Goal: Transaction & Acquisition: Purchase product/service

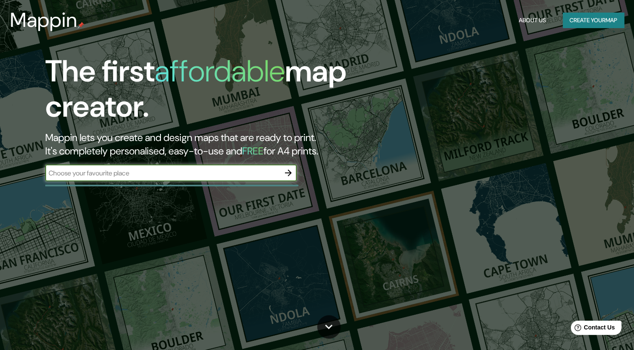
click at [196, 175] on input "text" at bounding box center [162, 173] width 235 height 10
type input "[GEOGRAPHIC_DATA]"
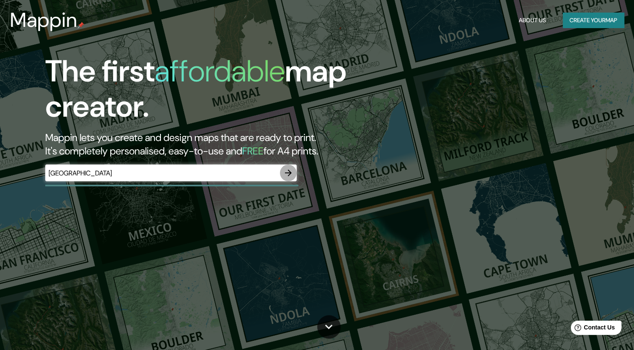
click at [292, 174] on icon "button" at bounding box center [288, 173] width 10 height 10
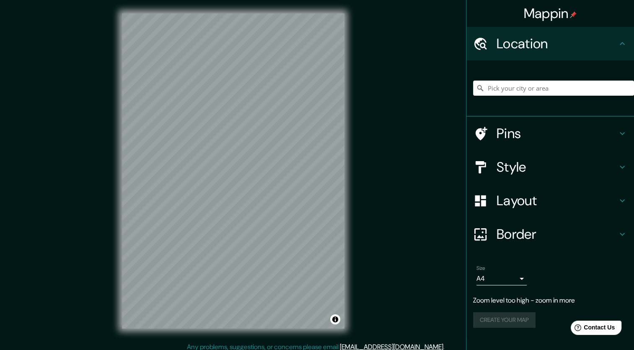
click at [530, 80] on div at bounding box center [553, 88] width 161 height 42
click at [530, 81] on input "Pick your city or area" at bounding box center [553, 87] width 161 height 15
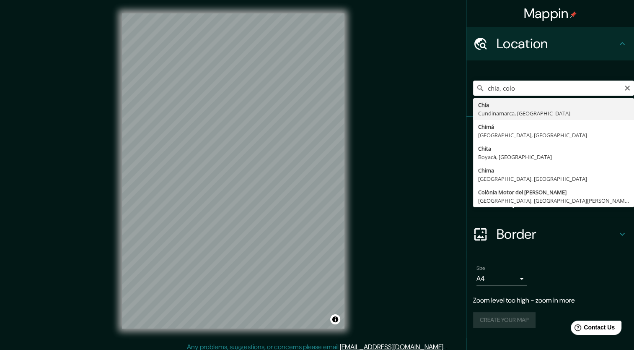
type input "Chía, [GEOGRAPHIC_DATA], [GEOGRAPHIC_DATA]"
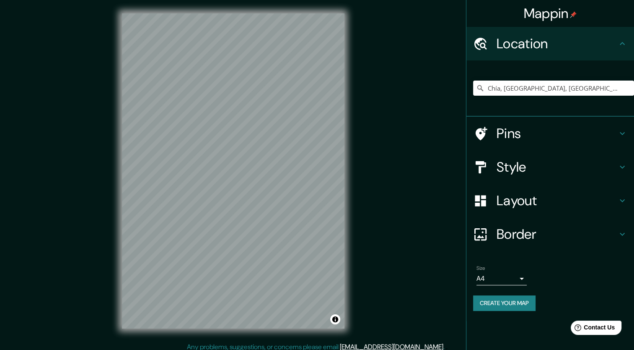
click at [627, 134] on div "Pins" at bounding box center [551, 134] width 168 height 34
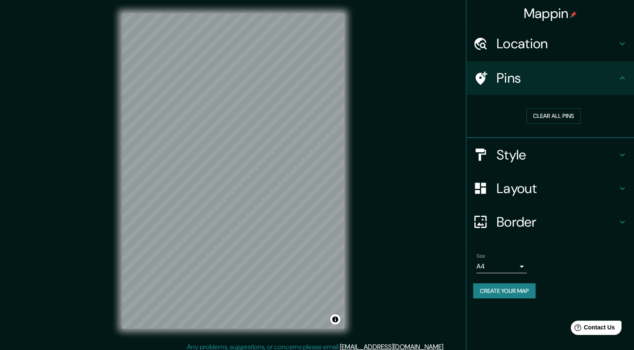
click at [617, 153] on icon at bounding box center [622, 155] width 10 height 10
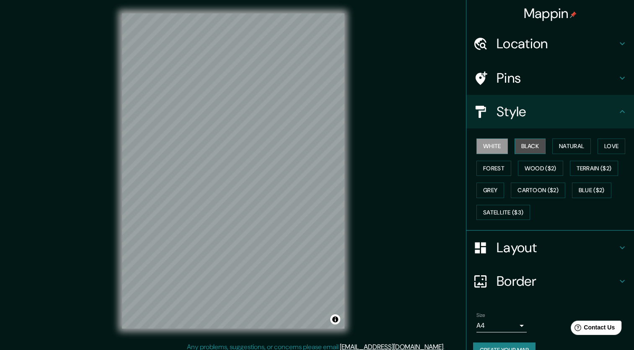
click at [528, 142] on button "Black" at bounding box center [530, 146] width 31 height 16
click at [552, 150] on button "Natural" at bounding box center [571, 146] width 39 height 16
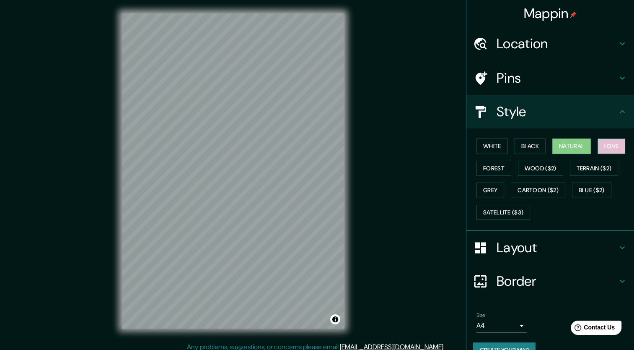
click at [614, 143] on button "Love" at bounding box center [612, 146] width 28 height 16
click at [491, 169] on button "Forest" at bounding box center [494, 169] width 35 height 16
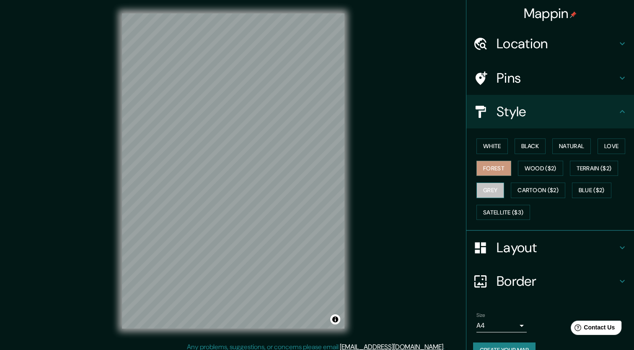
click at [487, 185] on button "Grey" at bounding box center [491, 190] width 28 height 16
click at [541, 176] on div "White Black Natural Love Forest Wood ($2) Terrain ($2) Grey Cartoon ($2) Blue (…" at bounding box center [553, 179] width 161 height 88
click at [539, 171] on button "Wood ($2)" at bounding box center [540, 169] width 45 height 16
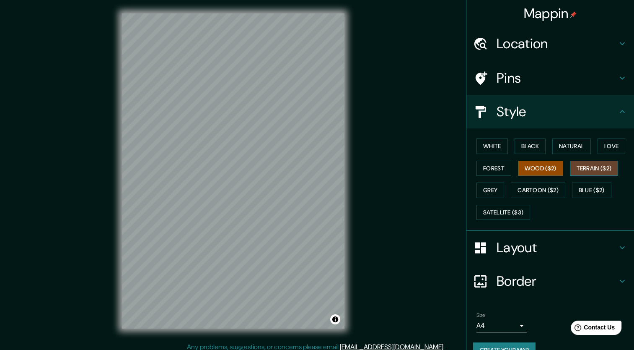
click at [594, 169] on button "Terrain ($2)" at bounding box center [594, 169] width 49 height 16
click at [595, 187] on button "Blue ($2)" at bounding box center [591, 190] width 39 height 16
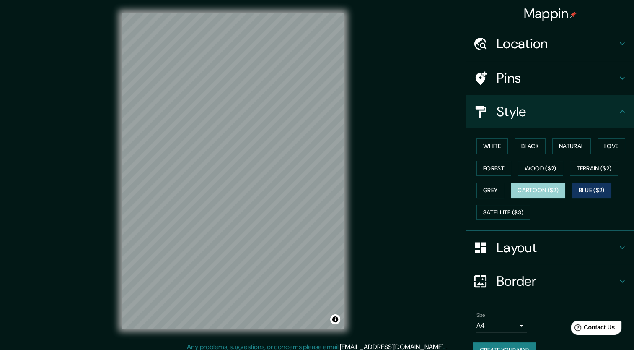
click at [541, 188] on button "Cartoon ($2)" at bounding box center [538, 190] width 54 height 16
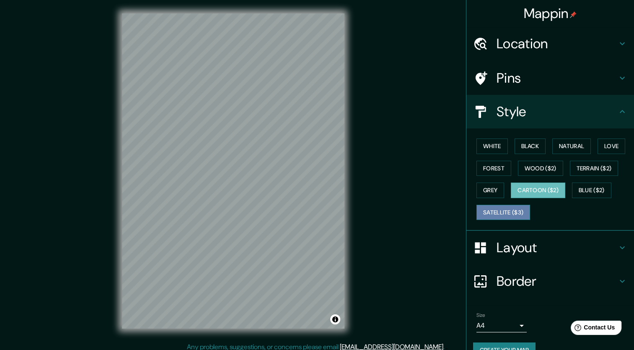
click at [506, 210] on button "Satellite ($3)" at bounding box center [504, 213] width 54 height 16
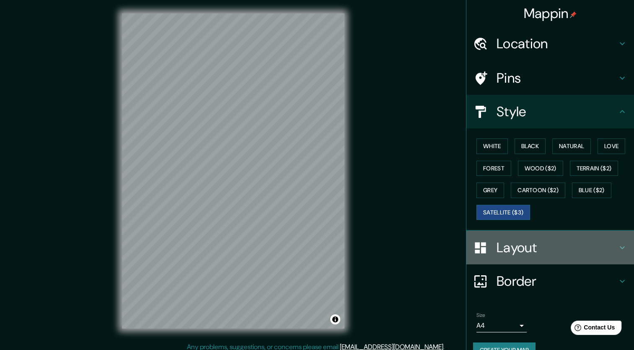
click at [538, 249] on h4 "Layout" at bounding box center [557, 247] width 121 height 17
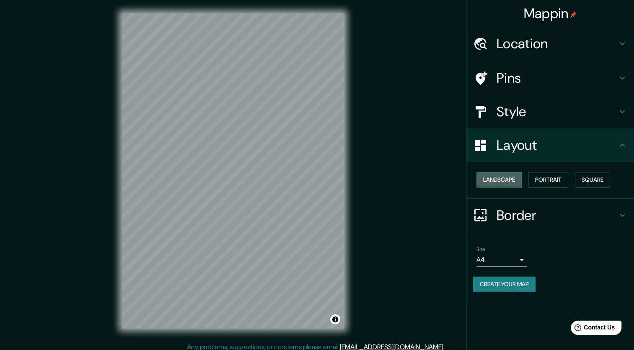
click at [503, 175] on button "Landscape" at bounding box center [499, 180] width 45 height 16
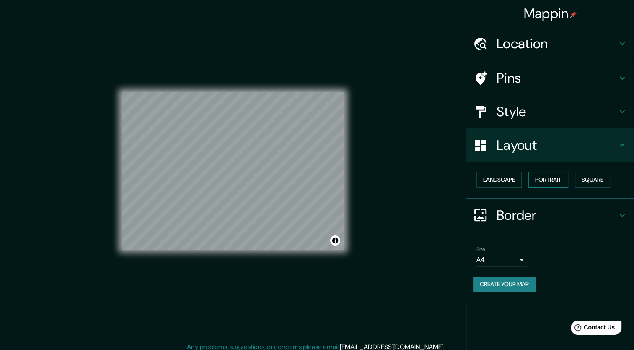
click at [558, 183] on button "Portrait" at bounding box center [549, 180] width 40 height 16
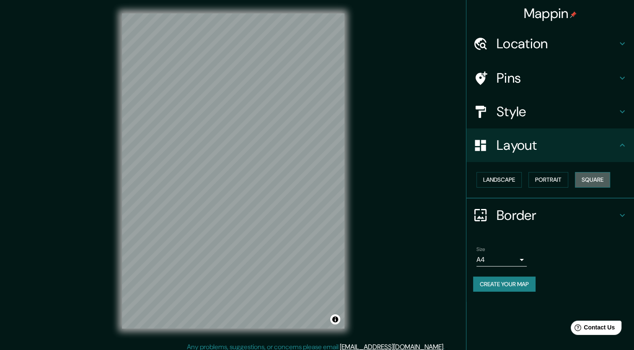
click at [592, 184] on button "Square" at bounding box center [592, 180] width 35 height 16
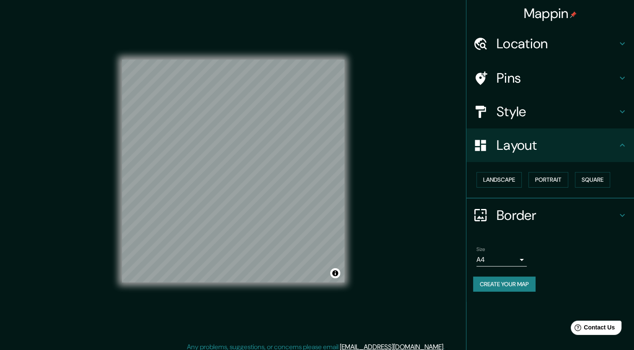
click at [531, 216] on h4 "Border" at bounding box center [557, 215] width 121 height 17
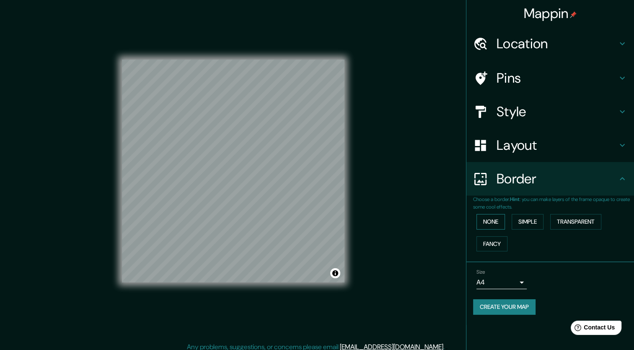
click at [496, 217] on button "None" at bounding box center [491, 222] width 29 height 16
click at [531, 222] on button "Simple" at bounding box center [528, 222] width 32 height 16
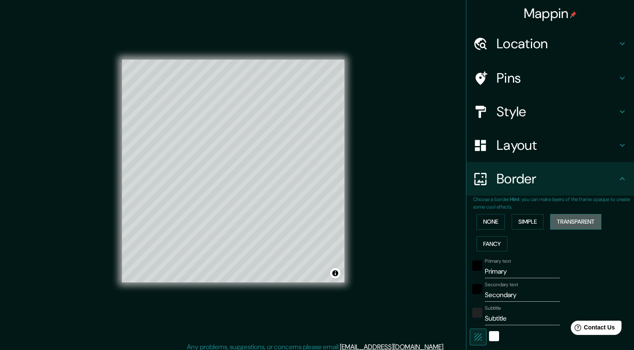
click at [576, 222] on button "Transparent" at bounding box center [575, 222] width 51 height 16
click at [477, 249] on button "Fancy" at bounding box center [492, 244] width 31 height 16
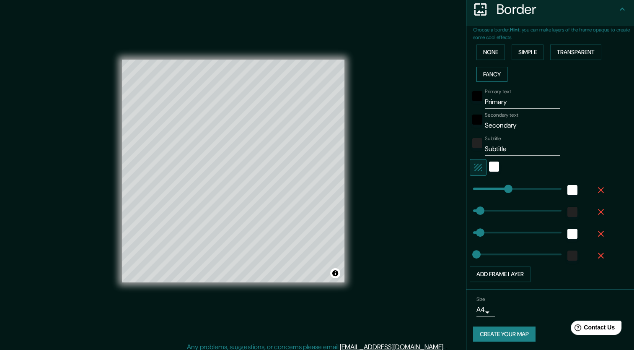
scroll to position [169, 0]
type input "21"
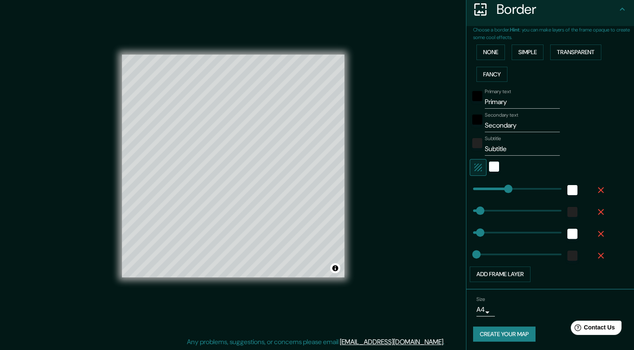
scroll to position [0, 0]
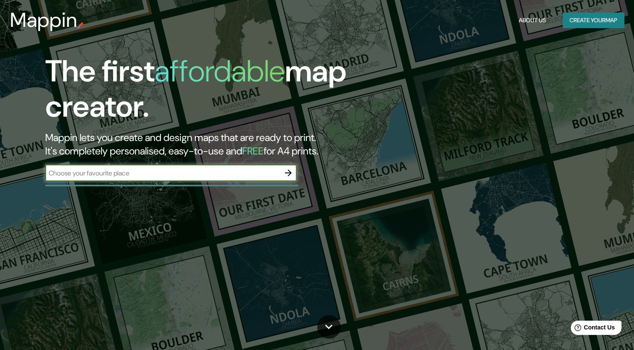
click at [588, 24] on button "Create your map" at bounding box center [593, 21] width 61 height 16
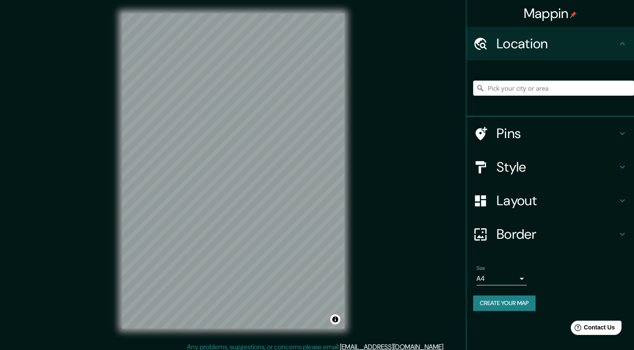
click at [563, 86] on input "Pick your city or area" at bounding box center [553, 87] width 161 height 15
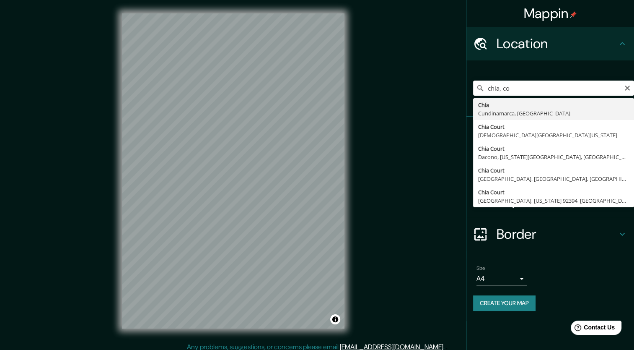
type input "Chía, [GEOGRAPHIC_DATA], [GEOGRAPHIC_DATA]"
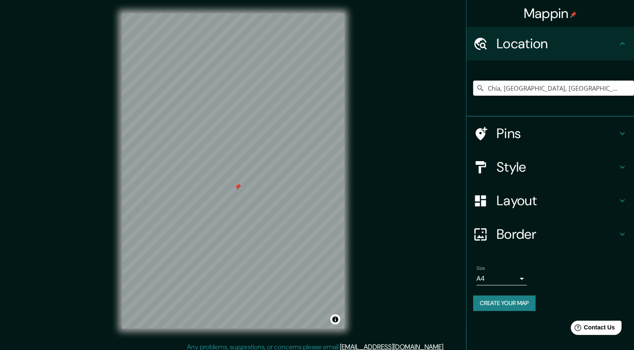
drag, startPoint x: 241, startPoint y: 211, endPoint x: 237, endPoint y: 185, distance: 26.3
click at [237, 185] on div at bounding box center [237, 186] width 7 height 7
